Goal: Transaction & Acquisition: Purchase product/service

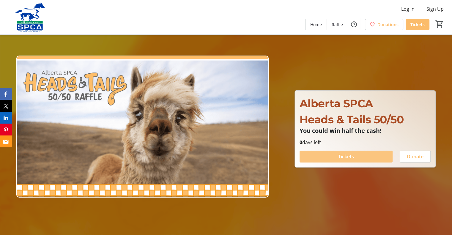
click at [351, 156] on span "Tickets" at bounding box center [346, 156] width 16 height 7
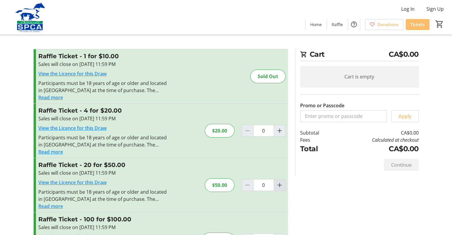
click at [280, 185] on mat-icon "Increment by one" at bounding box center [279, 185] width 7 height 7
type input "1"
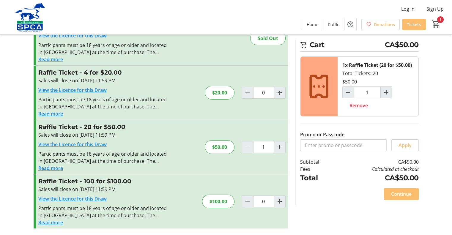
scroll to position [38, 0]
click at [407, 191] on span "Continue" at bounding box center [401, 194] width 21 height 7
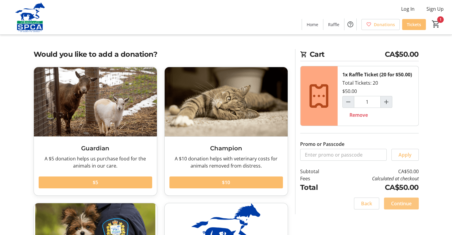
click at [406, 202] on span "Continue" at bounding box center [401, 203] width 21 height 7
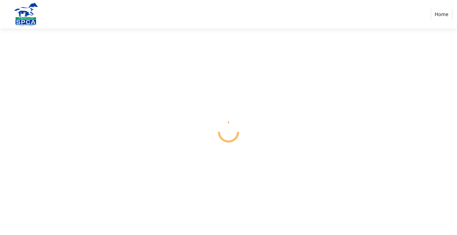
select select "CA"
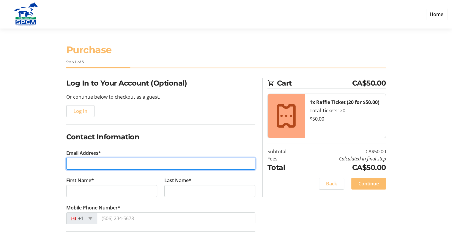
click at [72, 167] on input "Email Address*" at bounding box center [160, 164] width 189 height 12
type input "[EMAIL_ADDRESS][DOMAIN_NAME]"
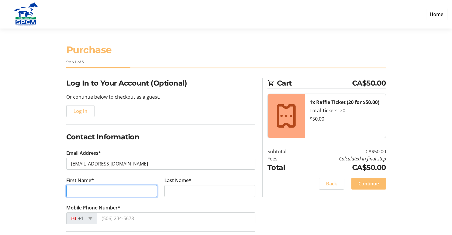
click at [75, 188] on input "First Name*" at bounding box center [111, 191] width 91 height 12
type input "[PERSON_NAME]"
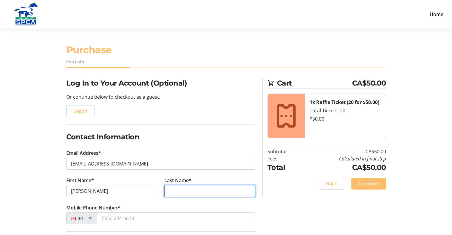
click at [174, 187] on input "Last Name*" at bounding box center [209, 191] width 91 height 12
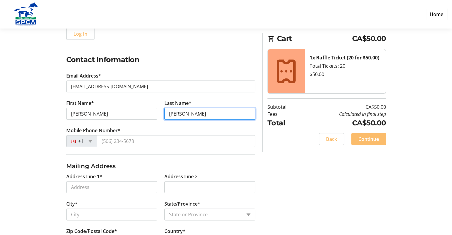
scroll to position [89, 0]
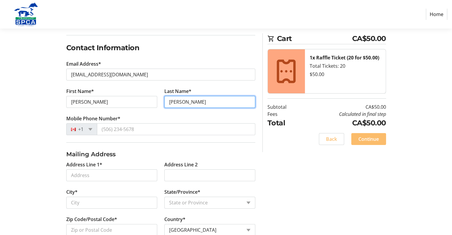
type input "[PERSON_NAME]"
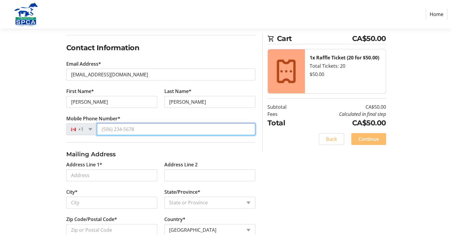
click at [103, 127] on input "Mobile Phone Number*" at bounding box center [176, 129] width 158 height 12
type input "[PHONE_NUMBER]"
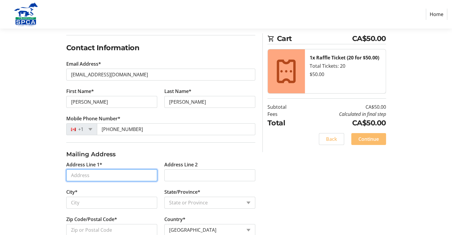
click at [73, 171] on input "Address Line 1*" at bounding box center [111, 175] width 91 height 12
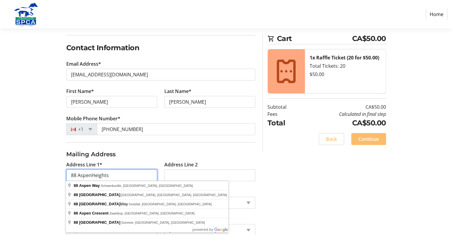
click at [90, 174] on input "88 AspenHeights" at bounding box center [111, 175] width 91 height 12
click at [112, 175] on input "88 [GEOGRAPHIC_DATA]" at bounding box center [111, 175] width 91 height 12
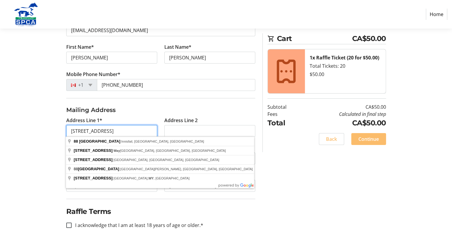
scroll to position [140, 0]
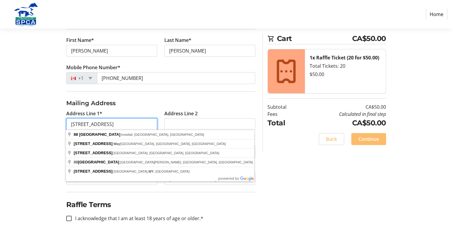
type input "[STREET_ADDRESS]"
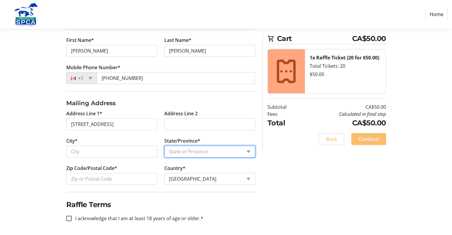
click at [250, 150] on select "State or Province State or Province [GEOGRAPHIC_DATA] [GEOGRAPHIC_DATA] [GEOGRA…" at bounding box center [209, 152] width 91 height 12
select select "AB"
click at [164, 146] on select "State or Province State or Province [GEOGRAPHIC_DATA] [GEOGRAPHIC_DATA] [GEOGRA…" at bounding box center [209, 152] width 91 height 12
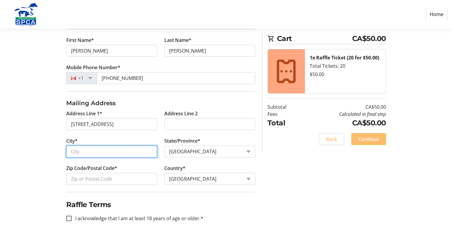
click at [70, 150] on input "City*" at bounding box center [111, 152] width 91 height 12
type input "Innisfail"
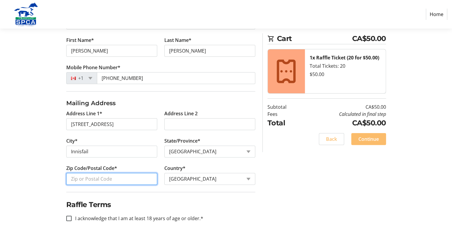
click at [74, 177] on input "Zip Code/Postal Code*" at bounding box center [111, 179] width 91 height 12
type input "T4G 1Y6"
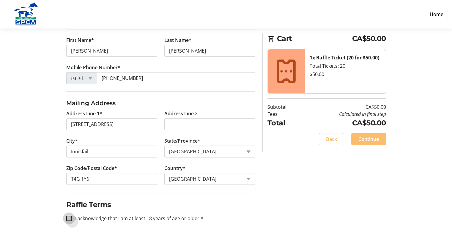
click at [70, 216] on input "I acknowledge that I am at least 18 years of age or older.*" at bounding box center [68, 218] width 5 height 5
checkbox input "true"
click at [369, 138] on span "Continue" at bounding box center [368, 139] width 21 height 7
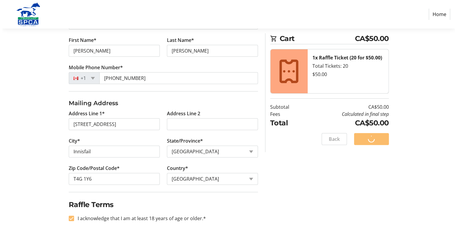
scroll to position [0, 0]
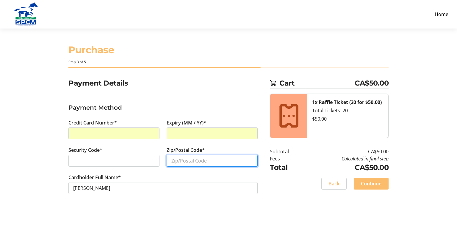
click at [172, 158] on input "Zip/Postal Code*" at bounding box center [211, 161] width 91 height 12
type input "T4G 1Y6"
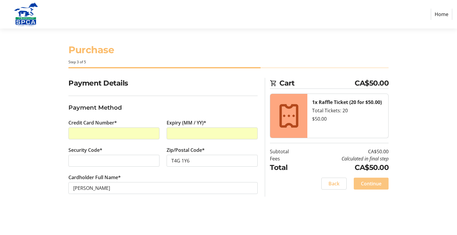
click at [375, 183] on span "Continue" at bounding box center [371, 183] width 21 height 7
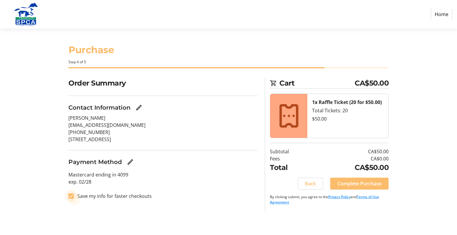
click at [72, 195] on input "Save my info for faster checkouts" at bounding box center [70, 195] width 5 height 5
checkbox input "false"
click at [369, 184] on span "Complete Purchase" at bounding box center [359, 183] width 44 height 7
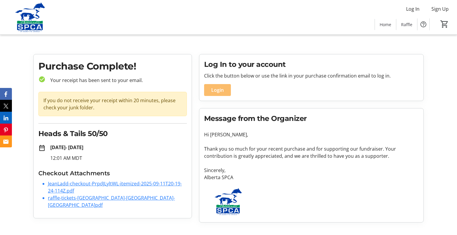
click at [74, 197] on link "raffle-tickets-[GEOGRAPHIC_DATA]-[GEOGRAPHIC_DATA]-[GEOGRAPHIC_DATA]pdf" at bounding box center [111, 202] width 127 height 14
click at [90, 182] on link "JeanLadd-checkout-PrpdJLyltWL-itemized-2025-09-11T20-19-24-114Z.pdf" at bounding box center [115, 187] width 134 height 14
